Goal: Check status

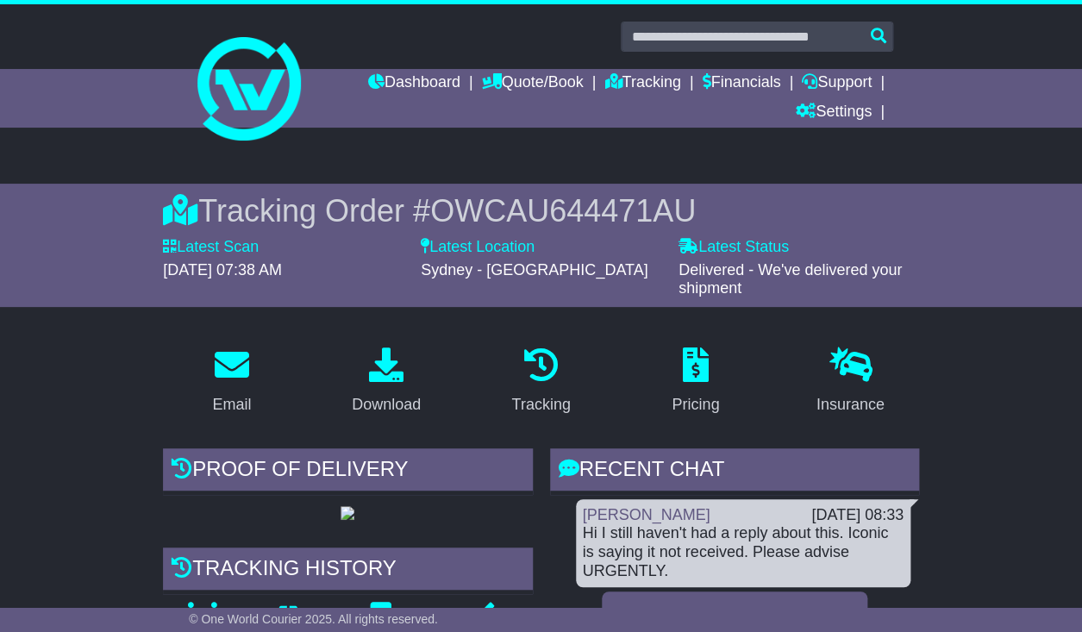
scroll to position [440, 0]
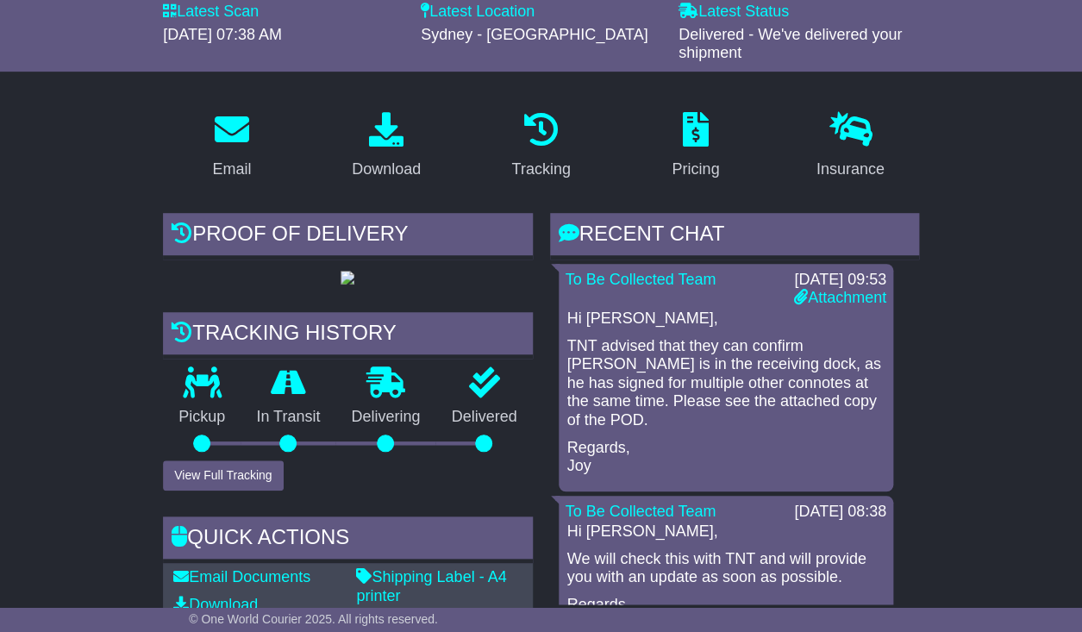
scroll to position [236, 0]
click at [820, 300] on link "Attachment" at bounding box center [840, 296] width 92 height 17
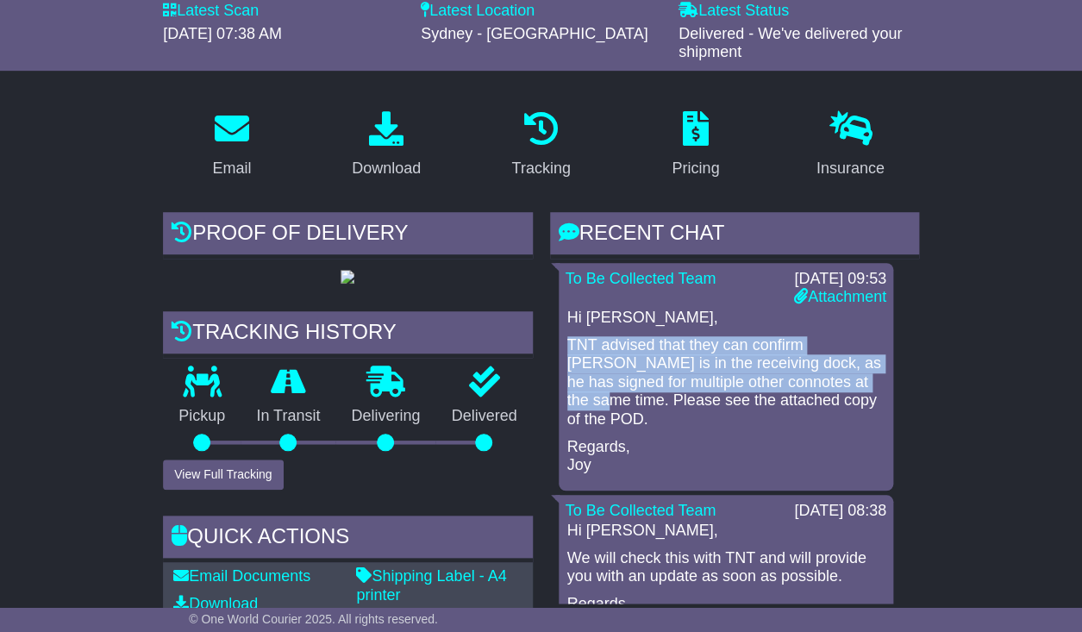
drag, startPoint x: 567, startPoint y: 347, endPoint x: 837, endPoint y: 388, distance: 272.8
click at [837, 388] on p "TNT advised that they can confirm Zargos is in the receiving dock, as he has si…" at bounding box center [725, 382] width 317 height 93
copy p "TNT advised that they can confirm Zargos is in the receiving dock, as he has si…"
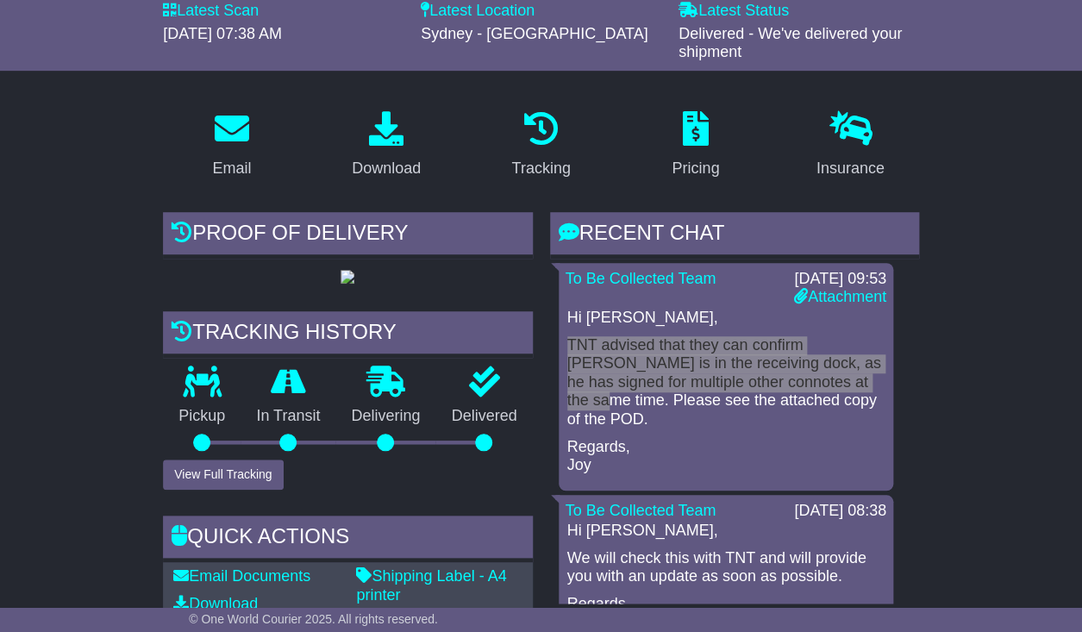
scroll to position [0, 0]
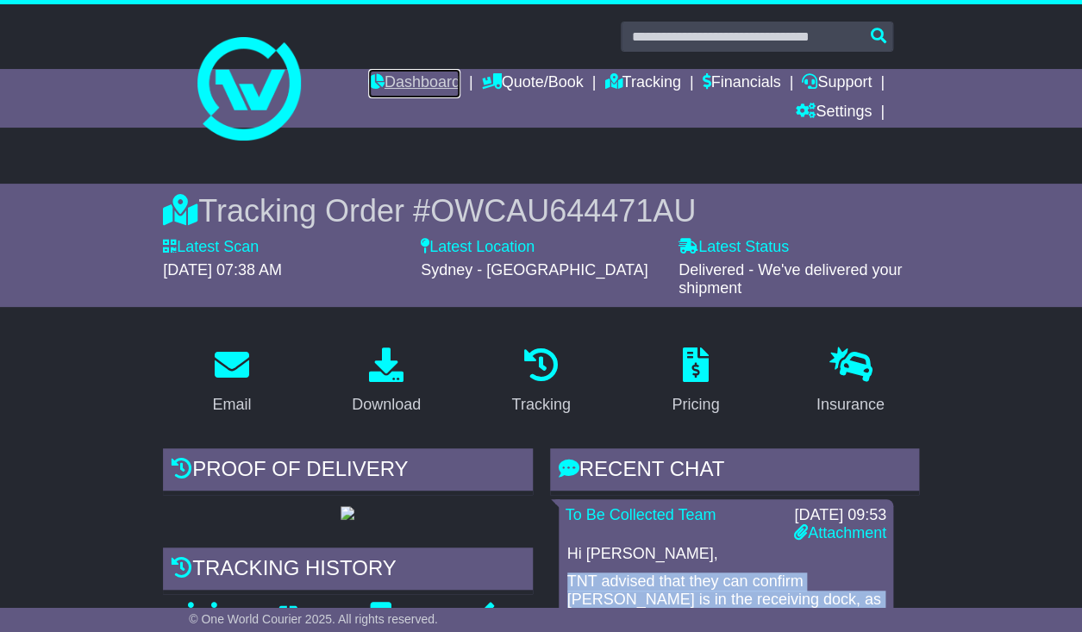
click at [395, 89] on link "Dashboard" at bounding box center [414, 83] width 92 height 29
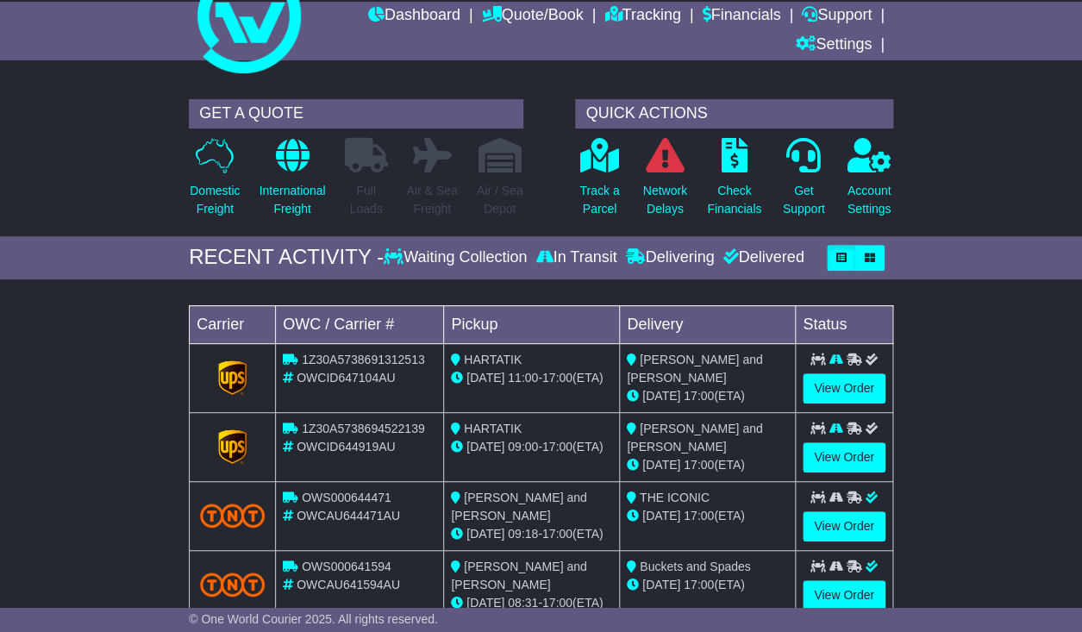
scroll to position [92, 0]
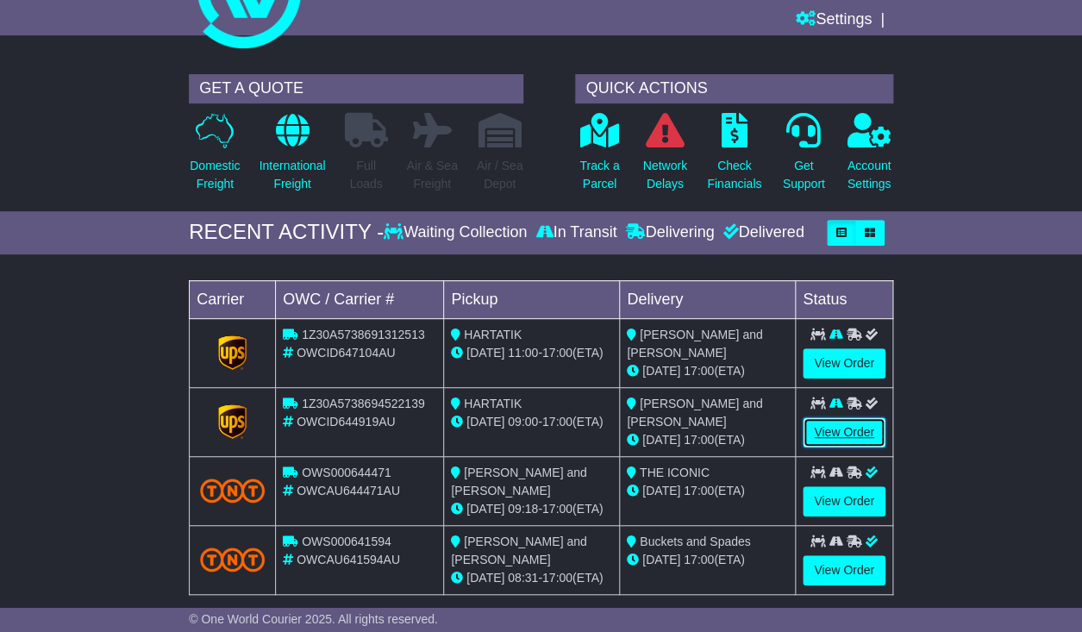
click at [847, 440] on link "View Order" at bounding box center [844, 432] width 83 height 30
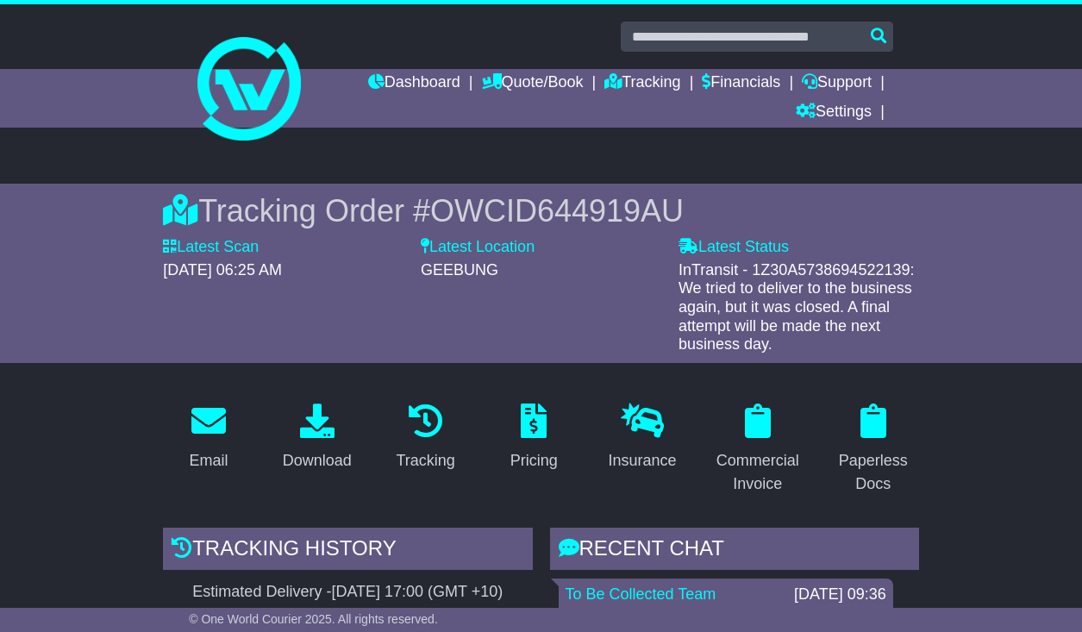
scroll to position [395, 0]
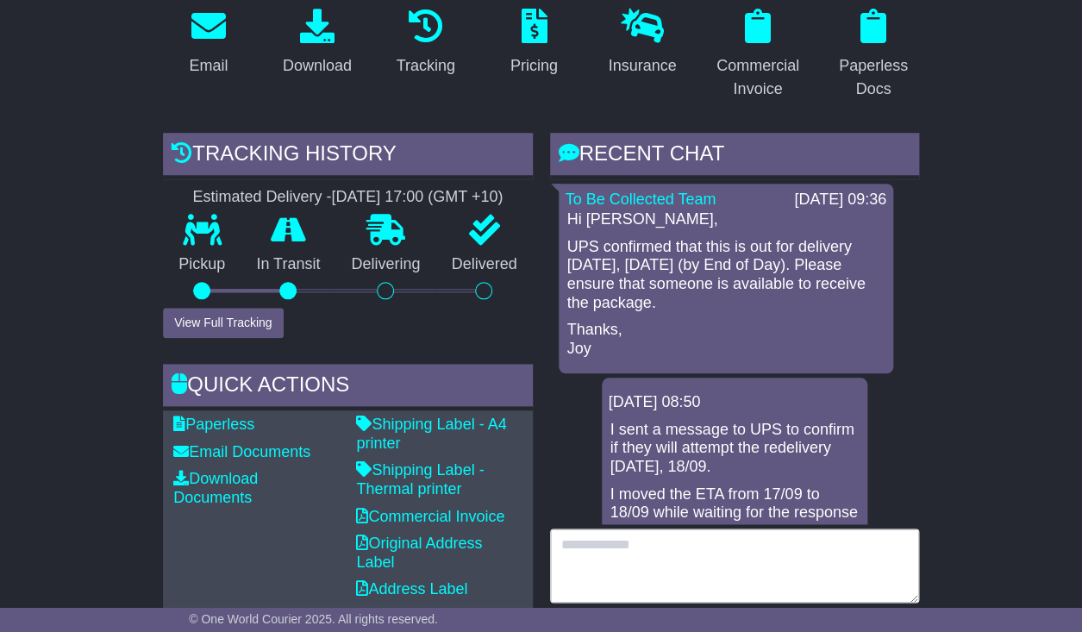
click at [698, 557] on textarea at bounding box center [734, 565] width 369 height 74
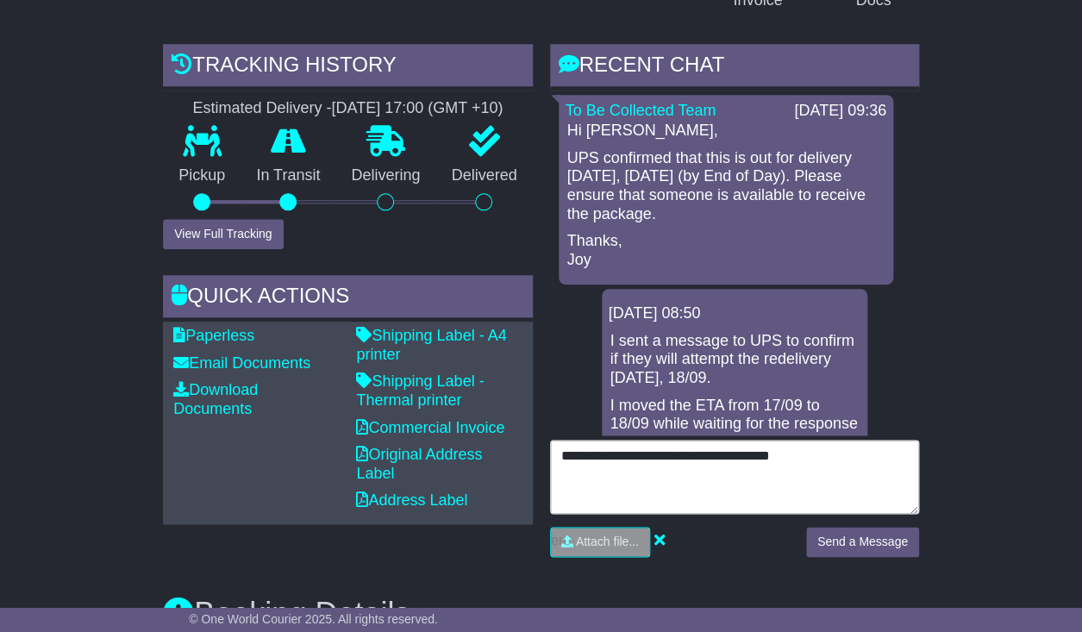
scroll to position [491, 0]
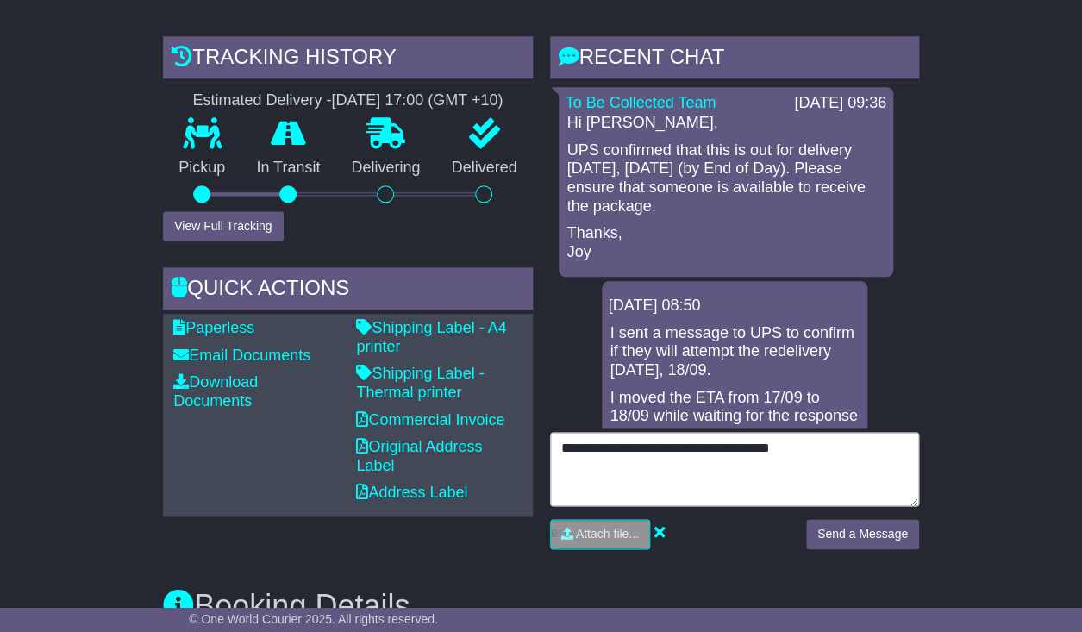
type textarea "**********"
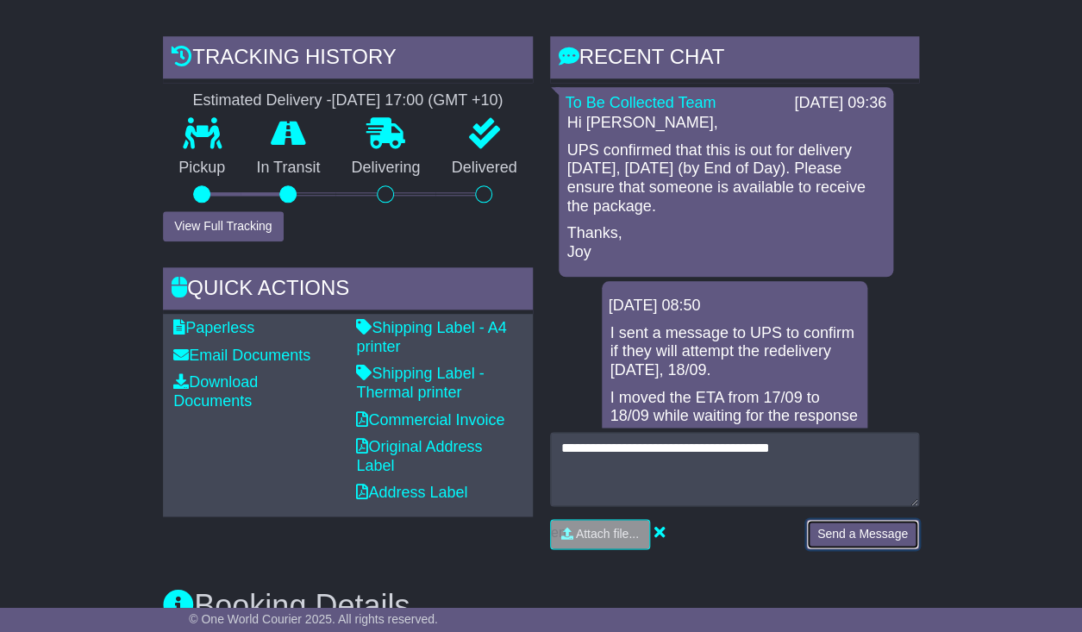
click at [890, 530] on button "Send a Message" at bounding box center [862, 534] width 113 height 30
